Goal: Information Seeking & Learning: Learn about a topic

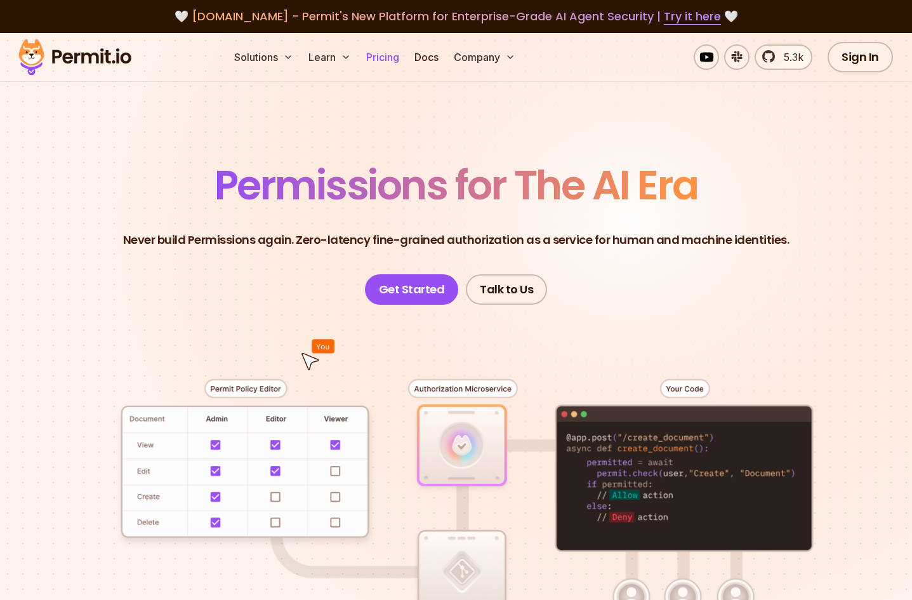
click at [395, 59] on link "Pricing" at bounding box center [382, 56] width 43 height 25
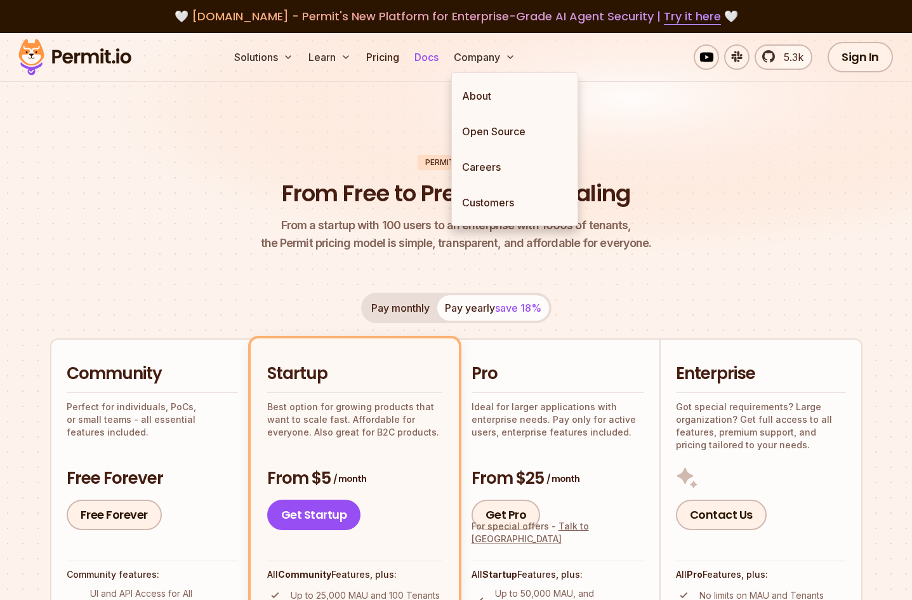
click at [431, 60] on link "Docs" at bounding box center [426, 56] width 34 height 25
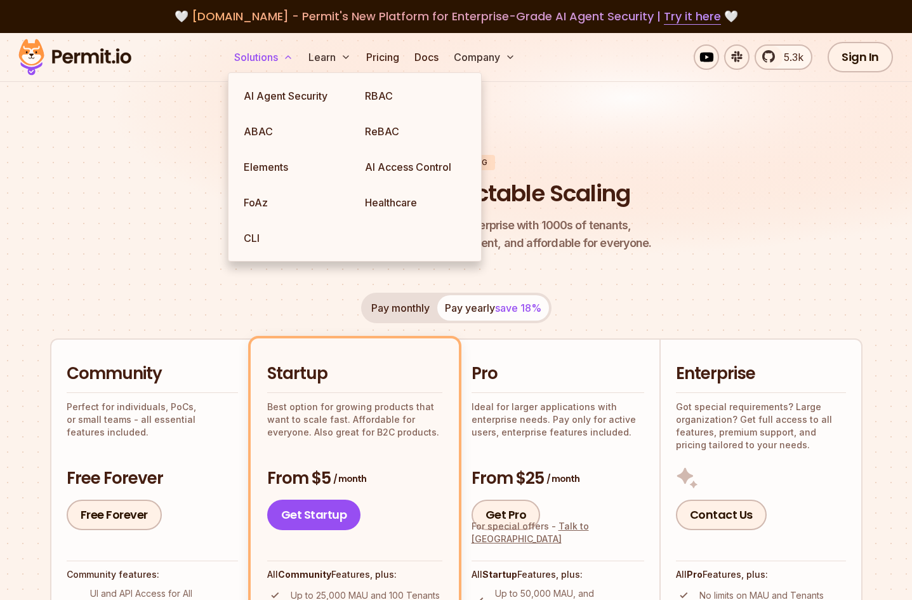
drag, startPoint x: 252, startPoint y: 61, endPoint x: 263, endPoint y: 63, distance: 11.7
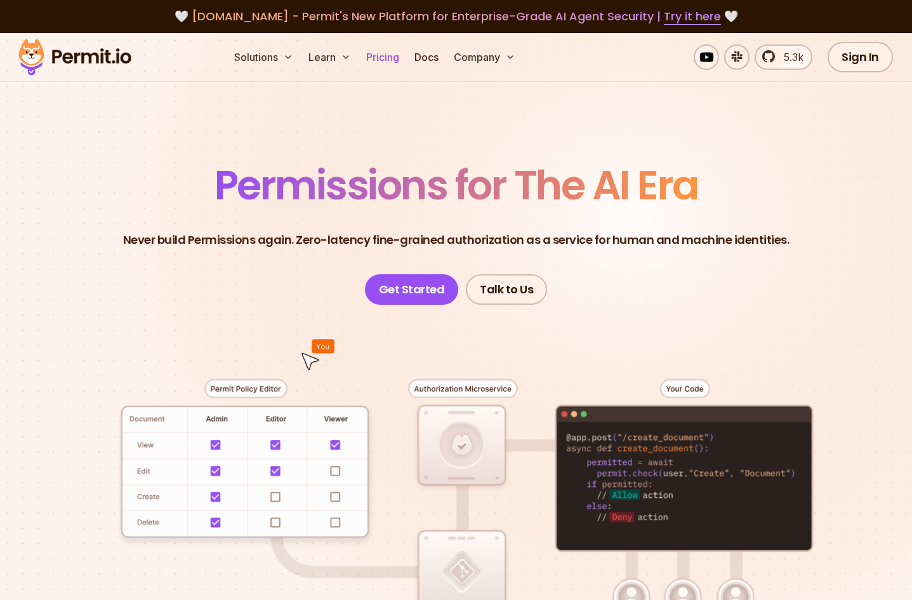
click at [391, 59] on link "Pricing" at bounding box center [382, 56] width 43 height 25
